Goal: Task Accomplishment & Management: Manage account settings

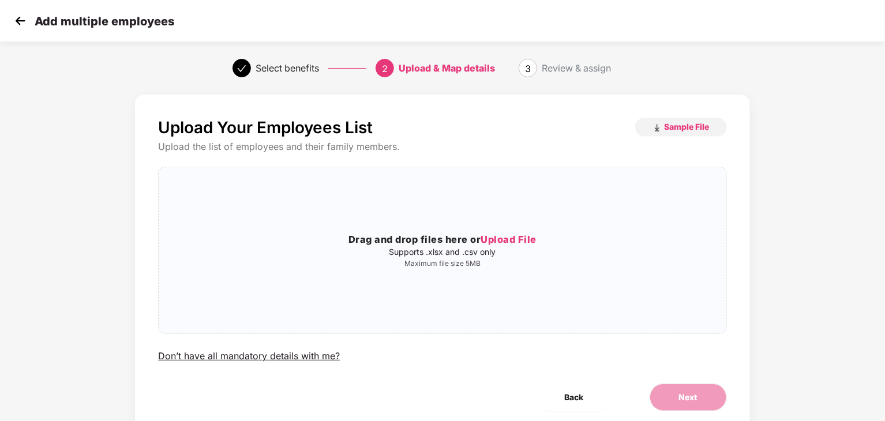
click at [14, 20] on img at bounding box center [20, 20] width 17 height 17
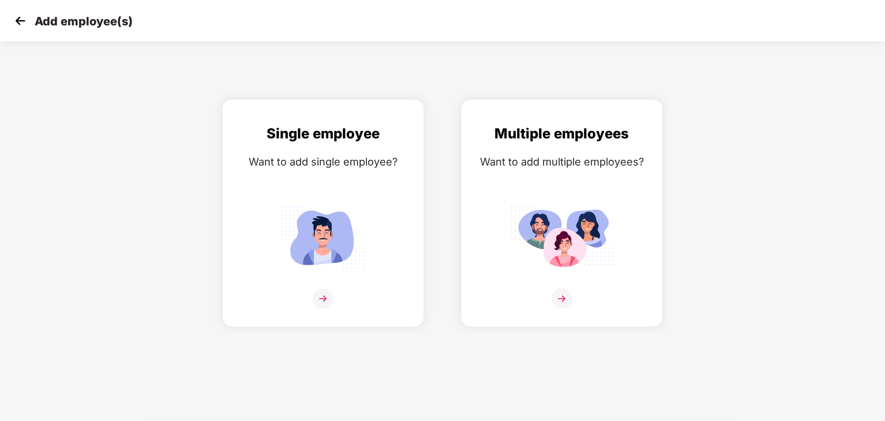
click at [18, 18] on img at bounding box center [20, 20] width 17 height 17
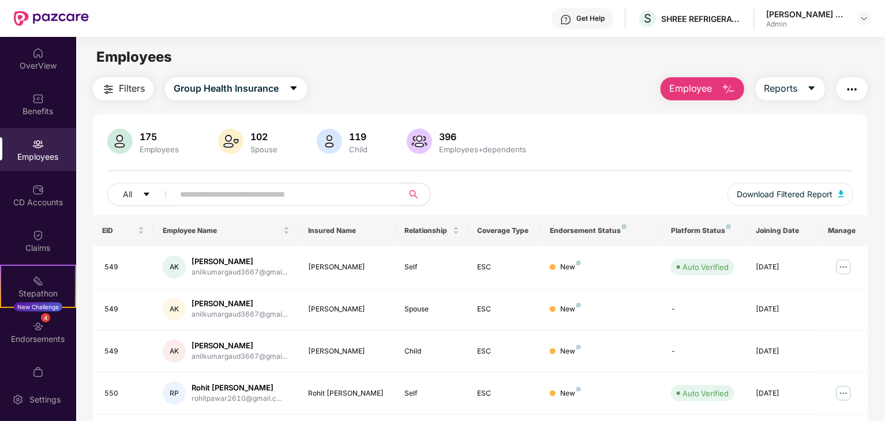
click at [48, 132] on div "Employees" at bounding box center [38, 149] width 76 height 43
click at [44, 139] on div "Employees" at bounding box center [38, 149] width 76 height 43
click at [179, 193] on span at bounding box center [284, 194] width 236 height 23
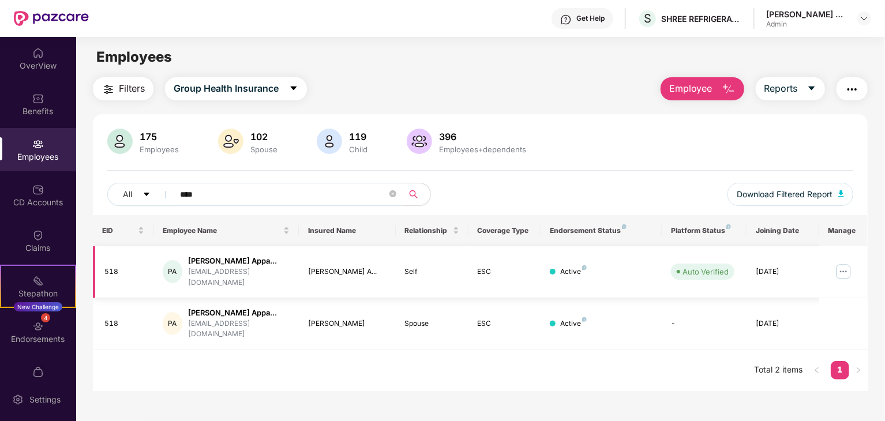
type input "****"
click at [845, 271] on img at bounding box center [843, 271] width 18 height 18
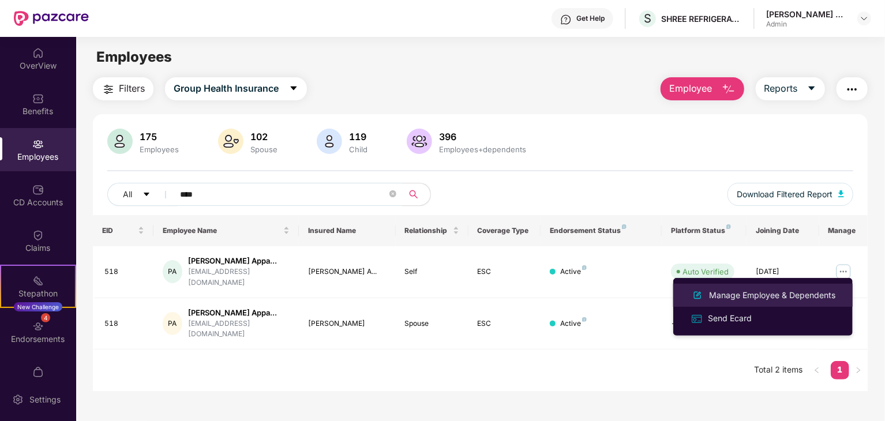
click at [773, 300] on div "Manage Employee & Dependents" at bounding box center [772, 295] width 131 height 13
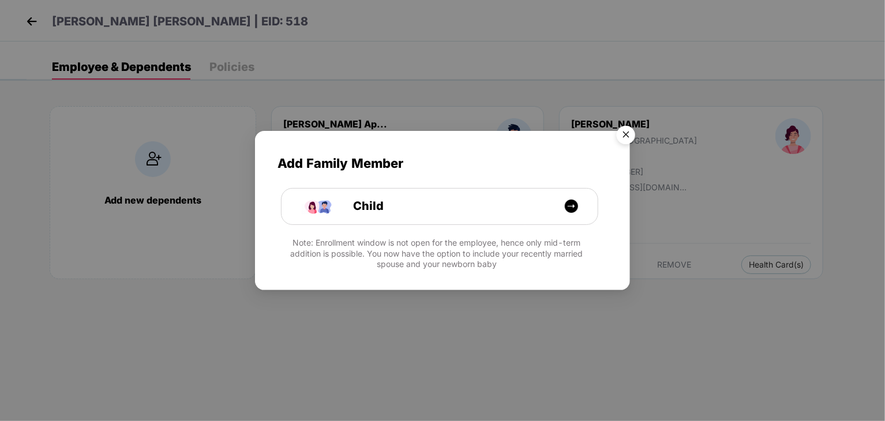
click at [773, 300] on div "Add Family Member Child Note: Enrollment window is not open for the employee, h…" at bounding box center [442, 210] width 885 height 421
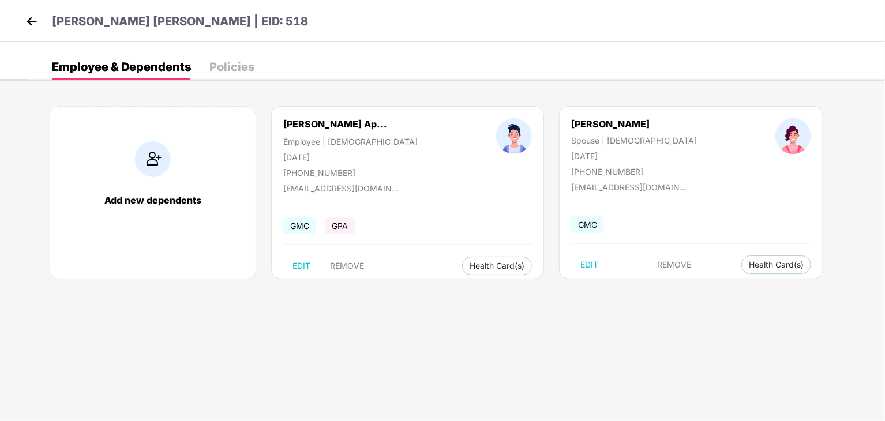
click at [691, 274] on div "[PERSON_NAME] Spouse | [DEMOGRAPHIC_DATA] [DATE] [PHONE_NUMBER] [EMAIL_ADDRESS]…" at bounding box center [691, 192] width 264 height 173
click at [741, 271] on button "Health Card(s)" at bounding box center [776, 265] width 70 height 18
click at [700, 284] on span "Health Insurance(ESC)" at bounding box center [716, 287] width 101 height 13
click at [749, 267] on span "Health Card(s)" at bounding box center [776, 265] width 55 height 6
click at [695, 279] on li "Health Insurance(ESC)" at bounding box center [716, 287] width 115 height 18
